Goal: Information Seeking & Learning: Learn about a topic

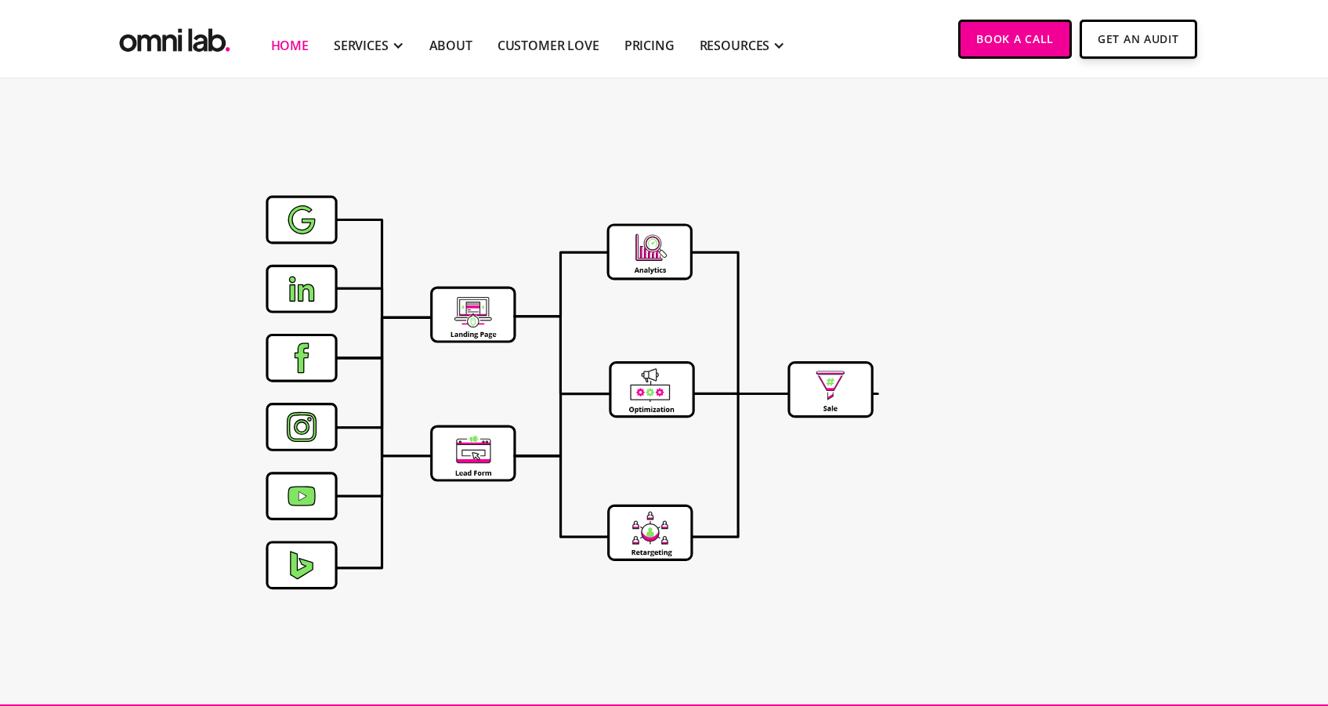
scroll to position [4827, 0]
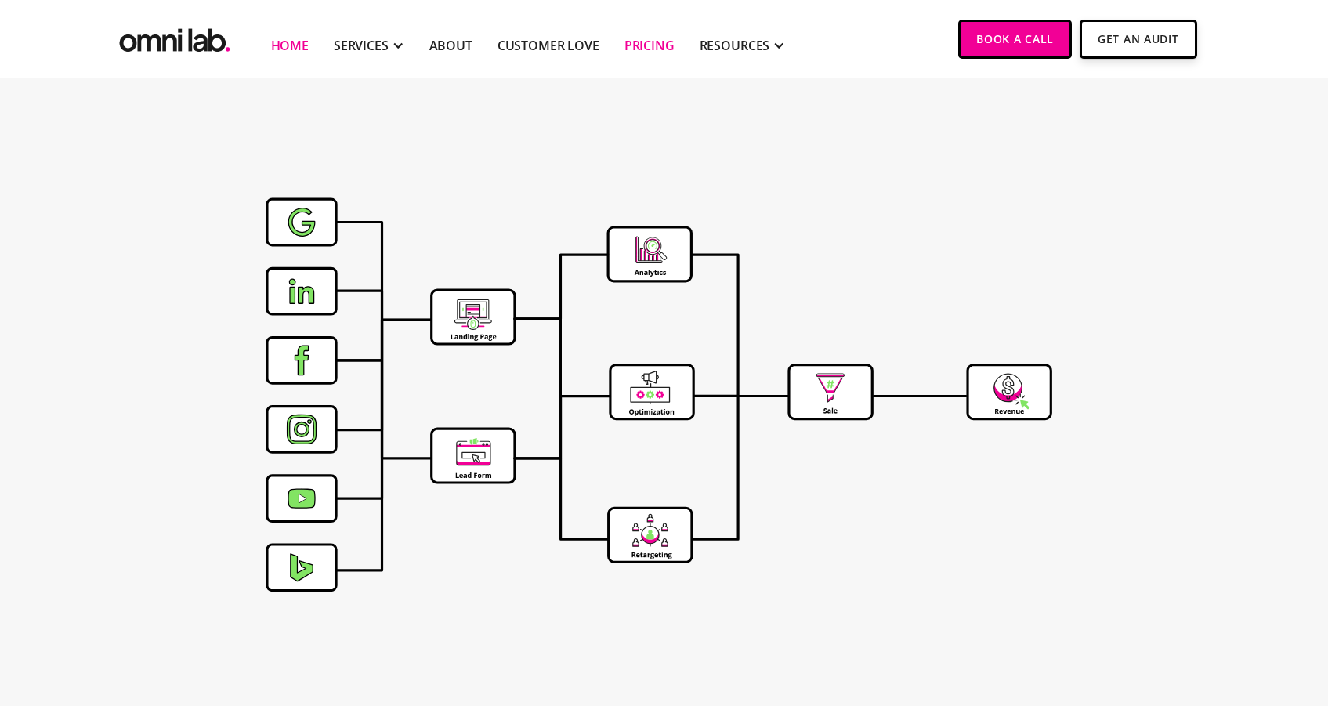
click at [649, 51] on link "Pricing" at bounding box center [649, 45] width 50 height 19
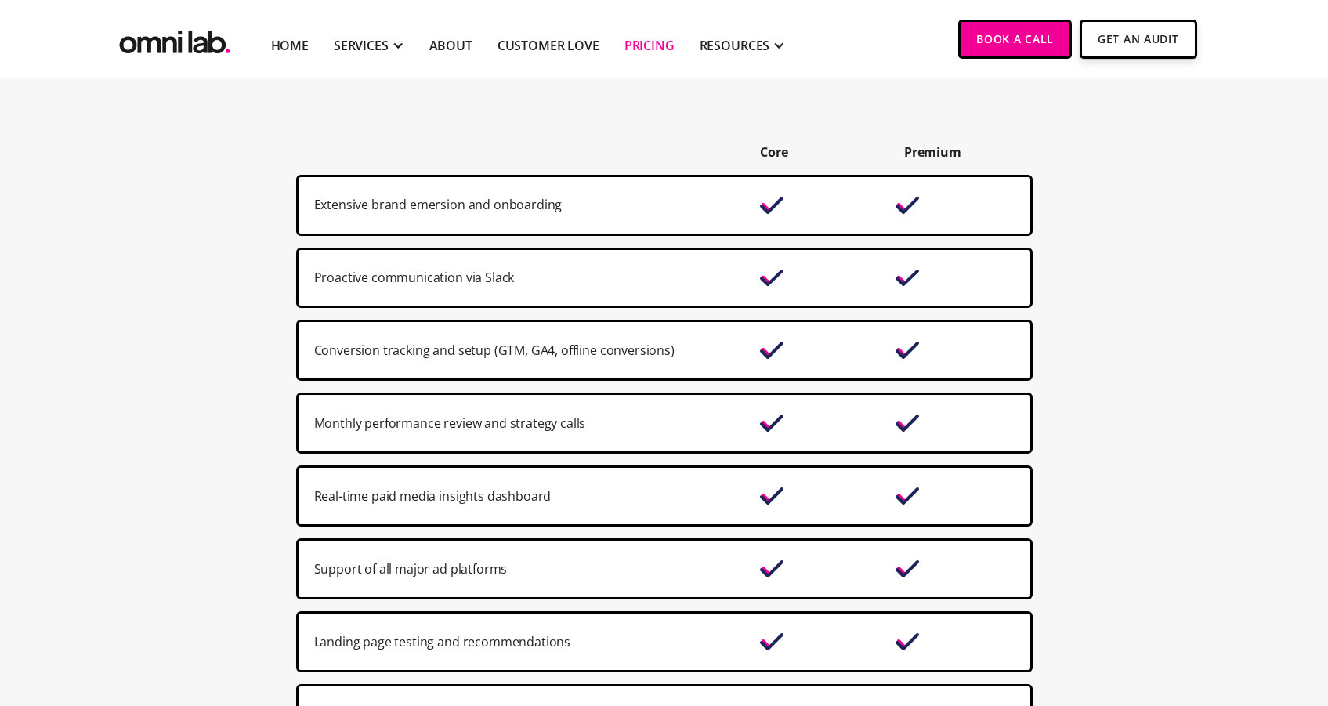
scroll to position [1003, 0]
click at [560, 195] on div "Extensive brand emersion and onboarding" at bounding box center [529, 204] width 430 height 21
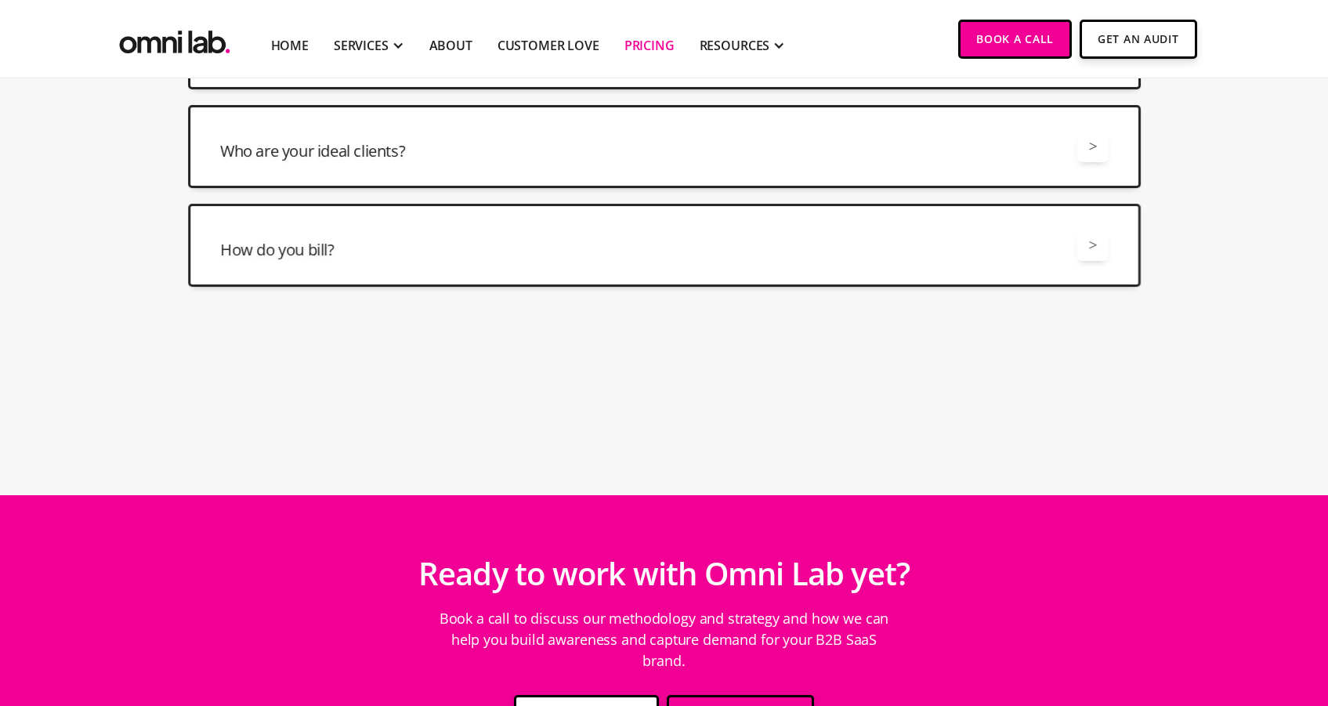
scroll to position [4064, 0]
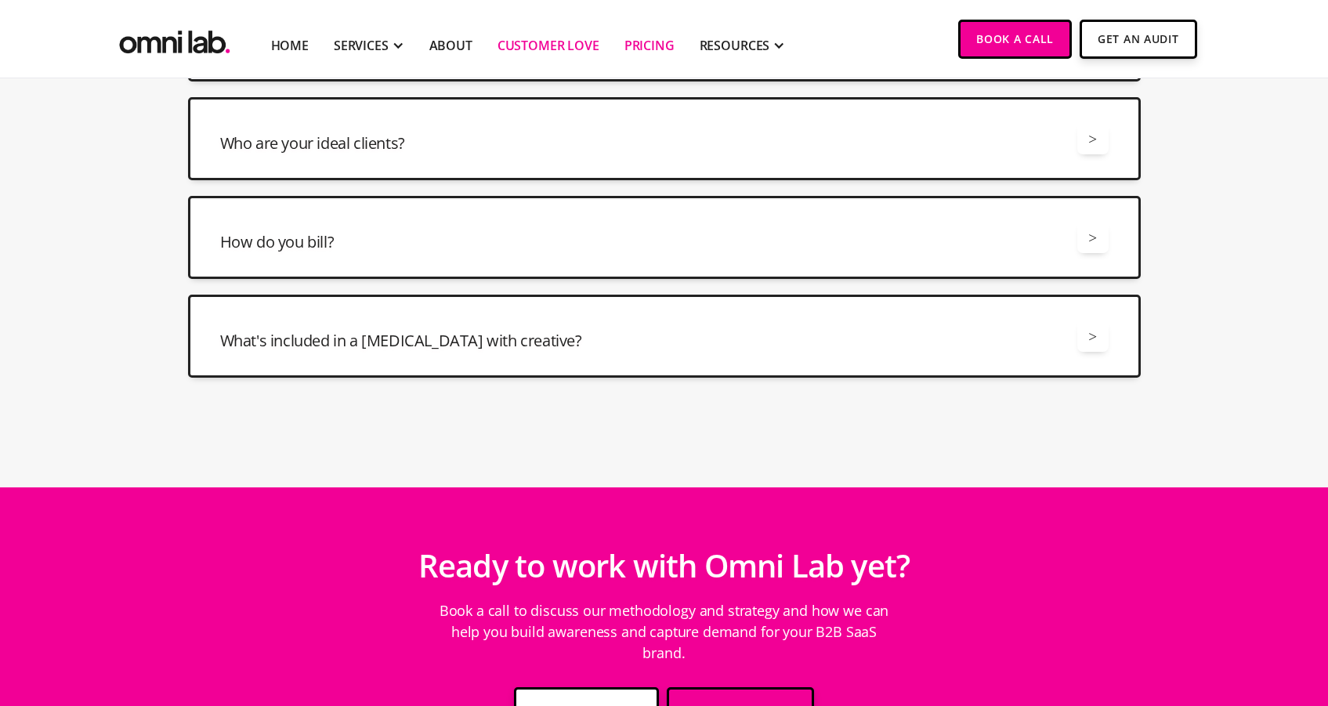
click at [530, 46] on link "Customer Love" at bounding box center [549, 45] width 102 height 19
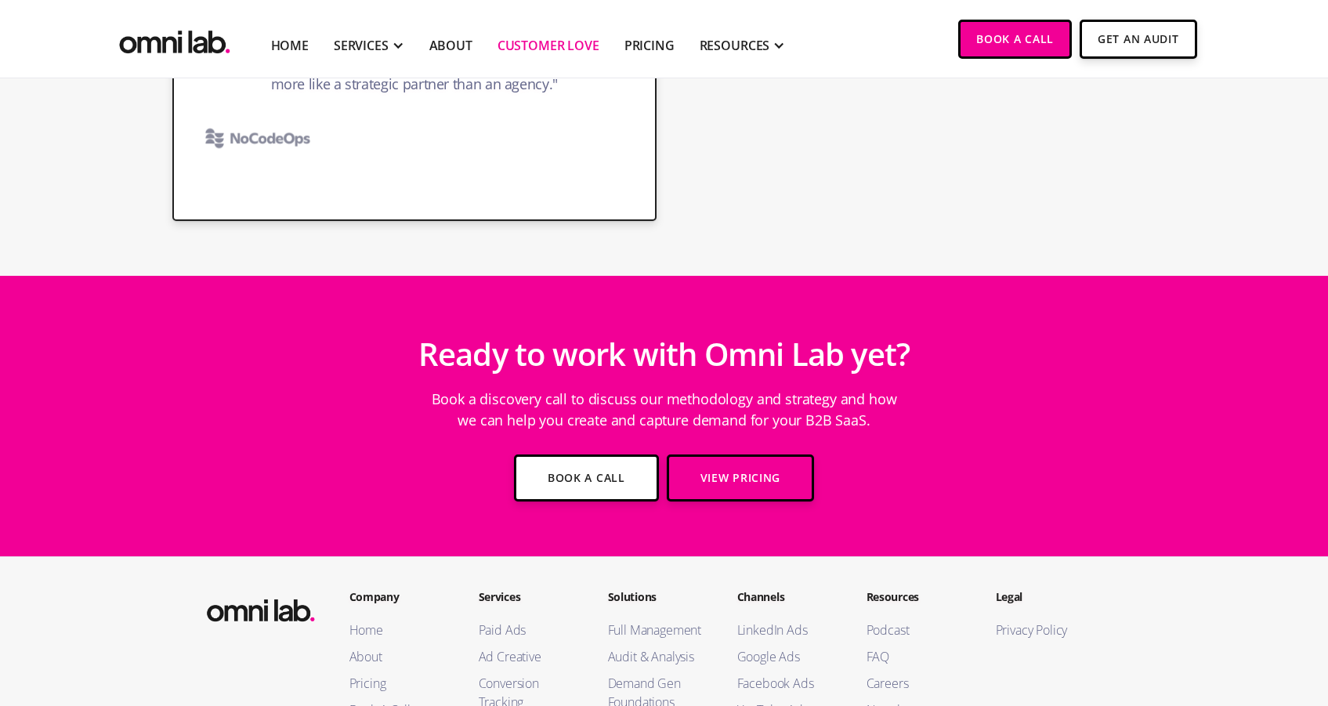
scroll to position [4433, 0]
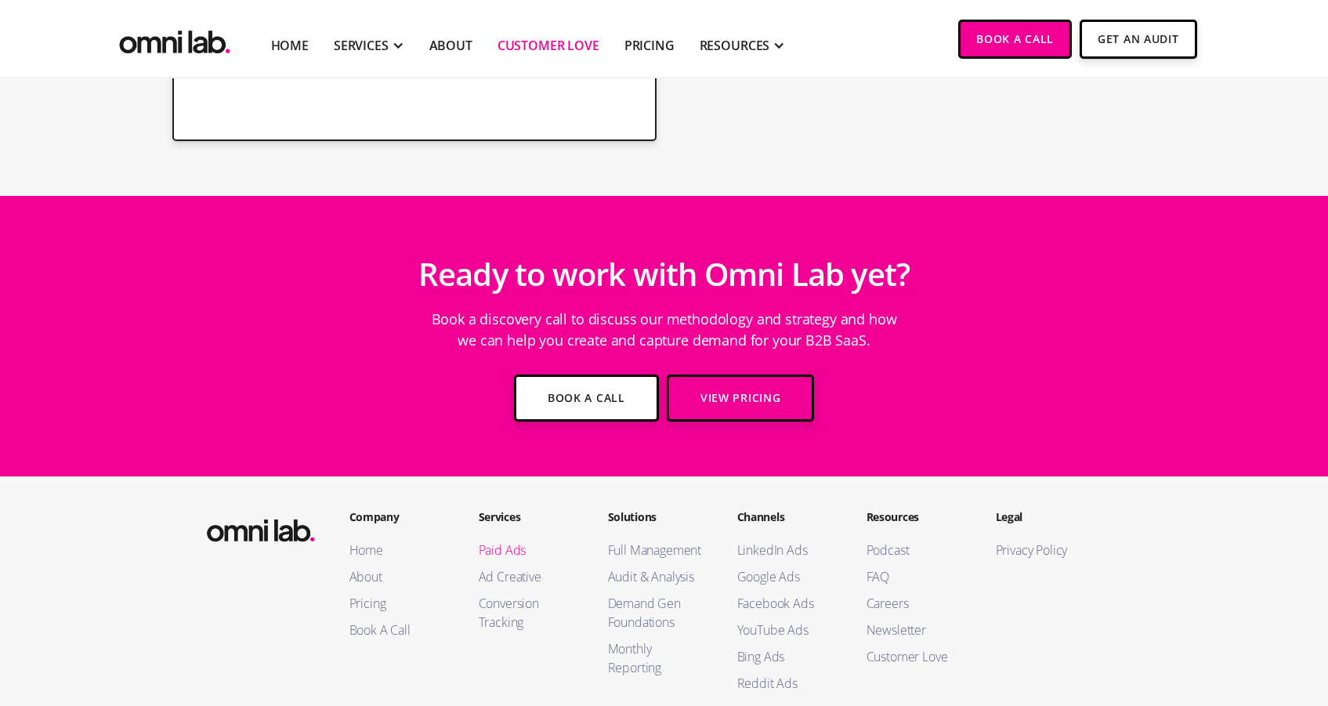
click at [507, 541] on link "Paid Ads" at bounding box center [528, 550] width 98 height 19
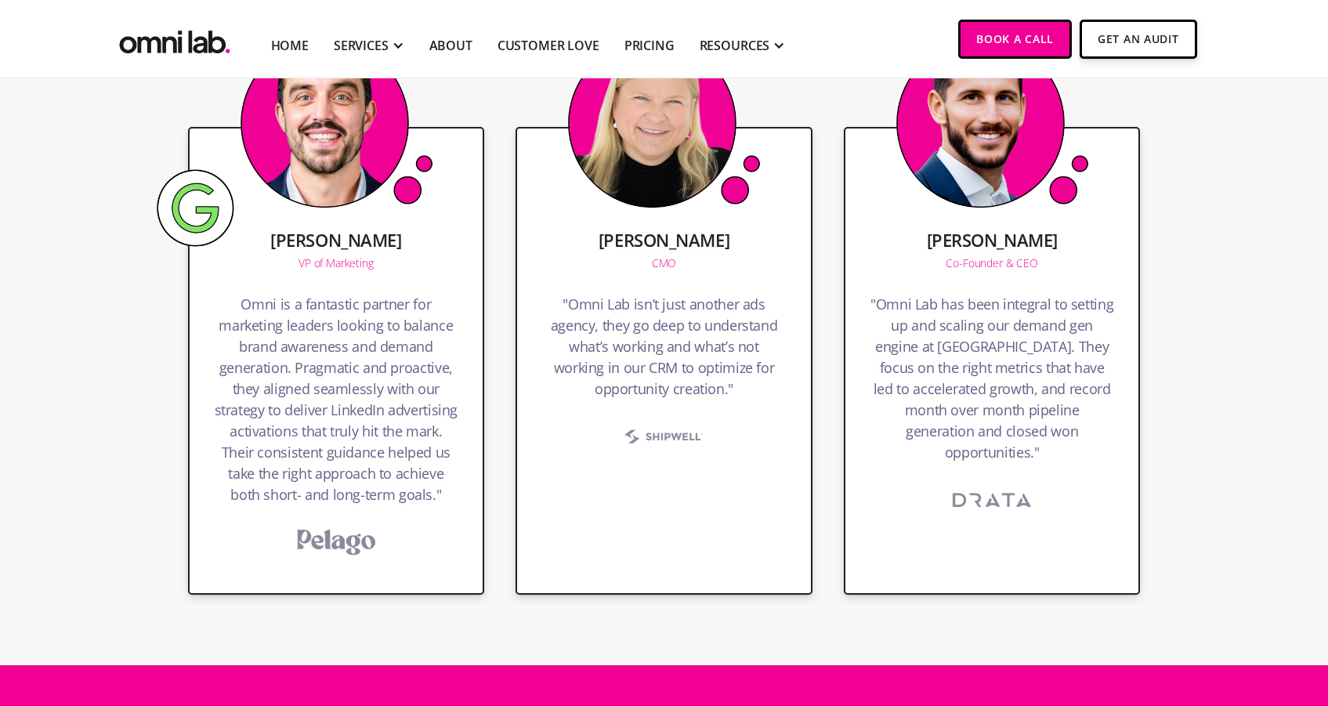
scroll to position [3276, 0]
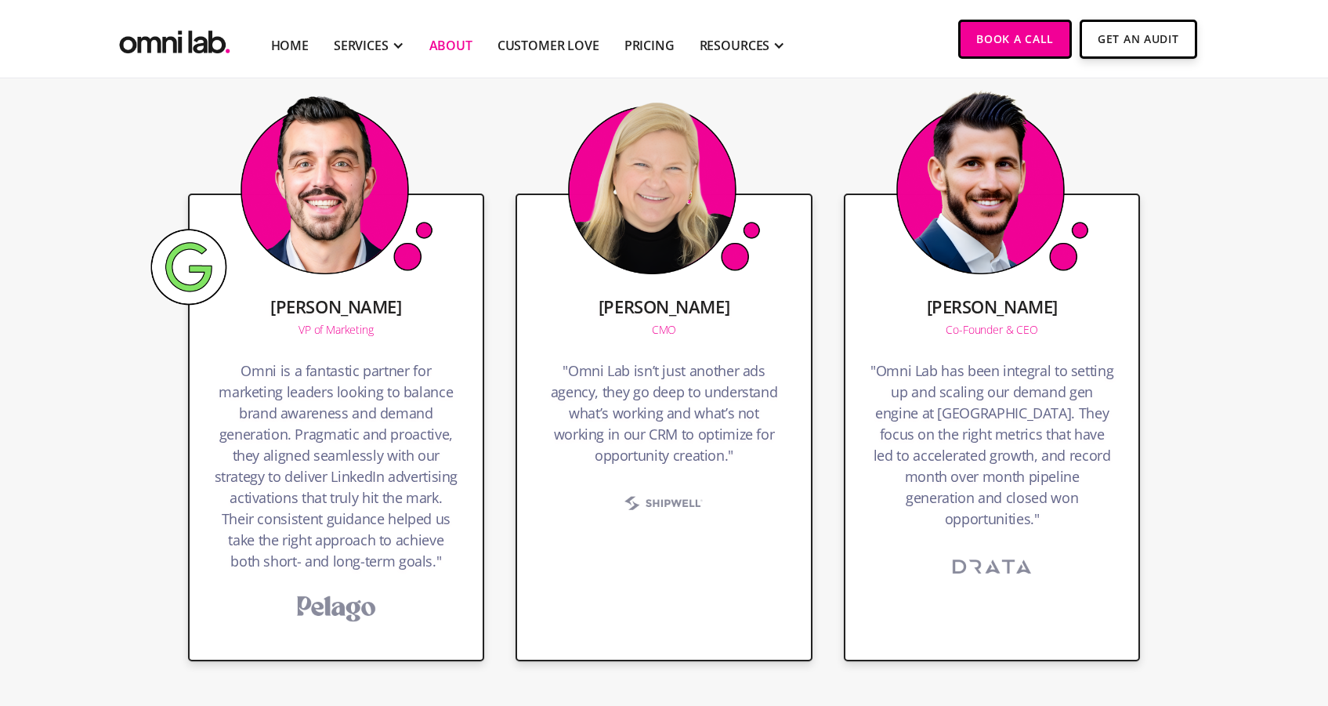
click at [469, 42] on link "About" at bounding box center [450, 45] width 43 height 19
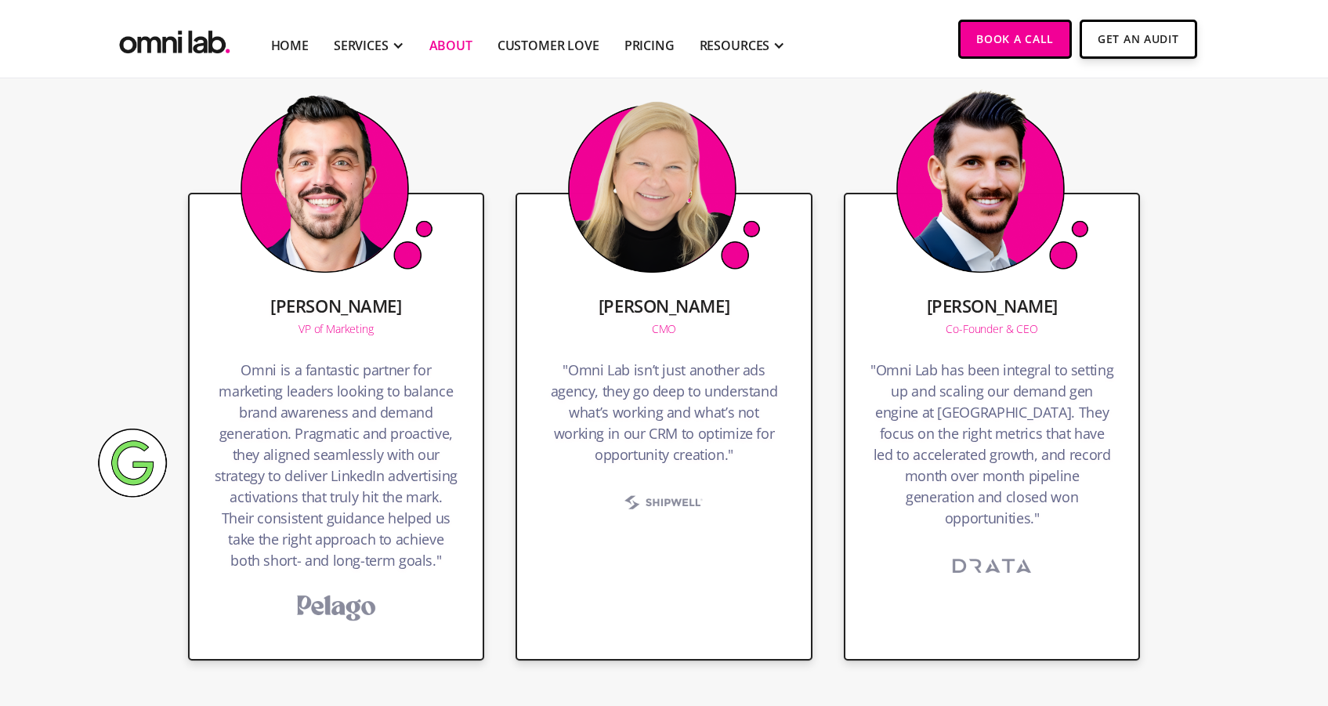
scroll to position [2230, 0]
